Goal: Task Accomplishment & Management: Use online tool/utility

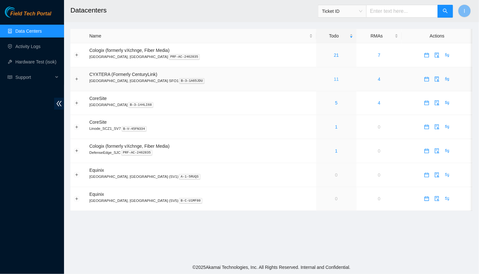
click at [334, 77] on link "11" at bounding box center [336, 79] width 5 height 5
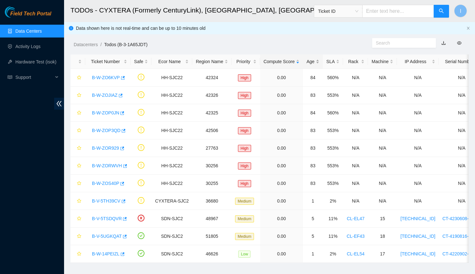
click at [306, 61] on div "Age" at bounding box center [312, 61] width 13 height 7
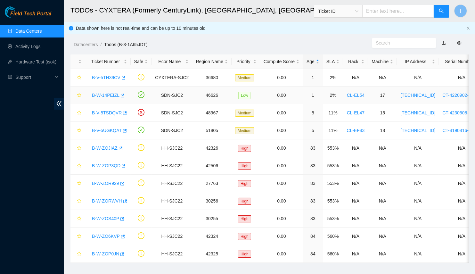
click at [103, 95] on link "B-W-14PEIZL" at bounding box center [106, 95] width 28 height 5
click at [110, 80] on link "B-V-5TH39CV" at bounding box center [106, 77] width 29 height 5
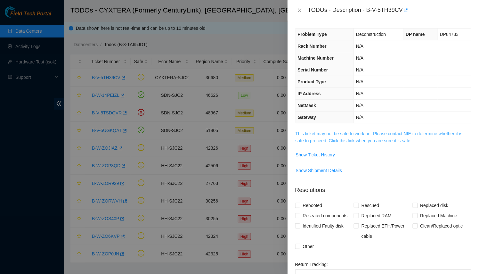
click at [356, 132] on link "This ticket may not be safe to work on. Please contact NIE to determine whether…" at bounding box center [379, 137] width 167 height 12
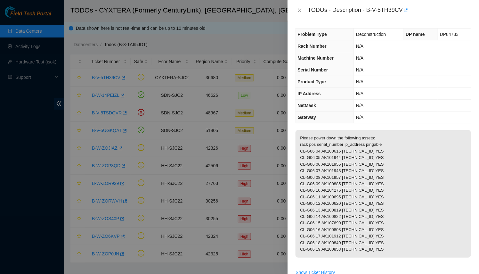
click at [395, 9] on div "TODOs - Description - B-V-5TH39CV" at bounding box center [389, 10] width 163 height 10
drag, startPoint x: 395, startPoint y: 9, endPoint x: 369, endPoint y: 8, distance: 26.0
click at [369, 8] on div "TODOs - Description - B-V-5TH39CV" at bounding box center [389, 10] width 163 height 10
copy div "B-V-5TH39CV"
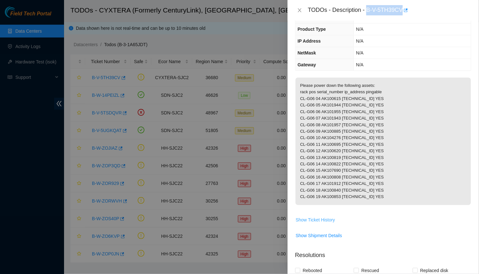
click at [325, 223] on span "Show Ticket History" at bounding box center [315, 219] width 39 height 7
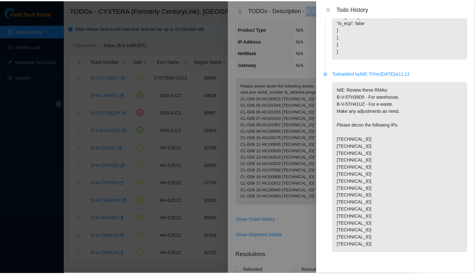
scroll to position [0, 0]
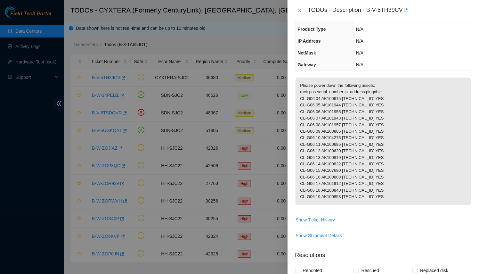
click at [170, 82] on div at bounding box center [239, 137] width 479 height 274
click at [114, 79] on div "TODOs - Description - B-V-5TH39CV Problem Type Deconstruction DP name DP84733 R…" at bounding box center [239, 137] width 479 height 274
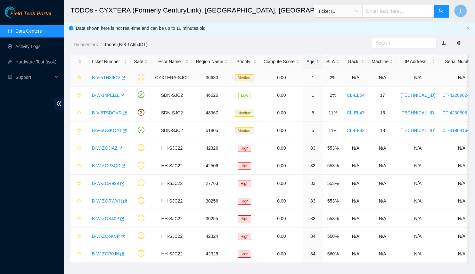
scroll to position [74, 0]
